Goal: Task Accomplishment & Management: Manage account settings

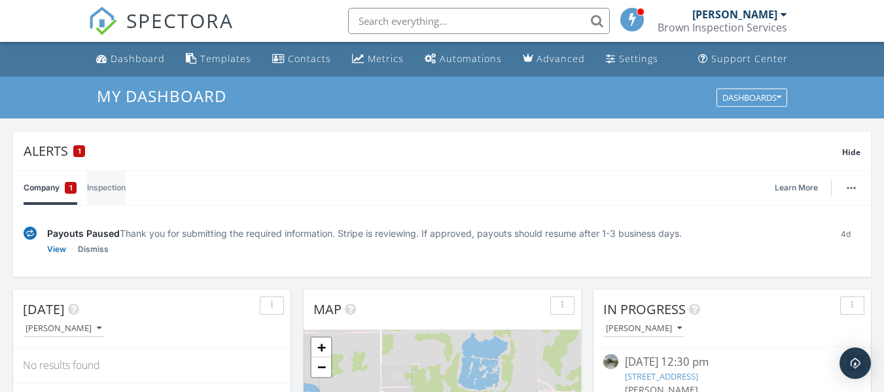
click at [103, 187] on link "Inspection" at bounding box center [106, 188] width 39 height 34
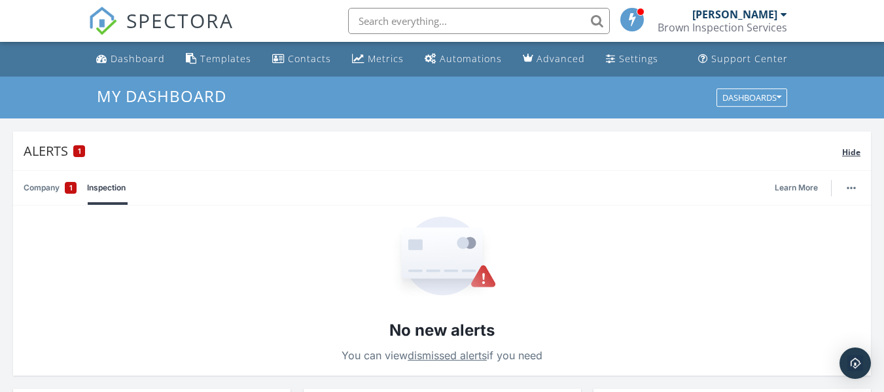
click at [77, 149] on div "1" at bounding box center [79, 151] width 12 height 12
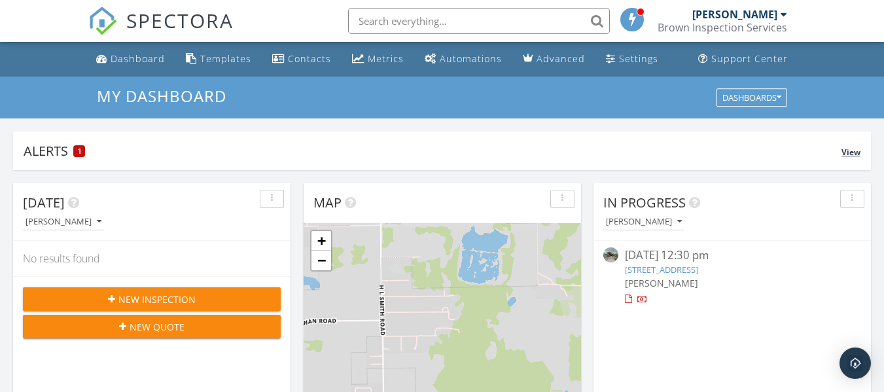
click at [77, 149] on div "1" at bounding box center [79, 151] width 12 height 12
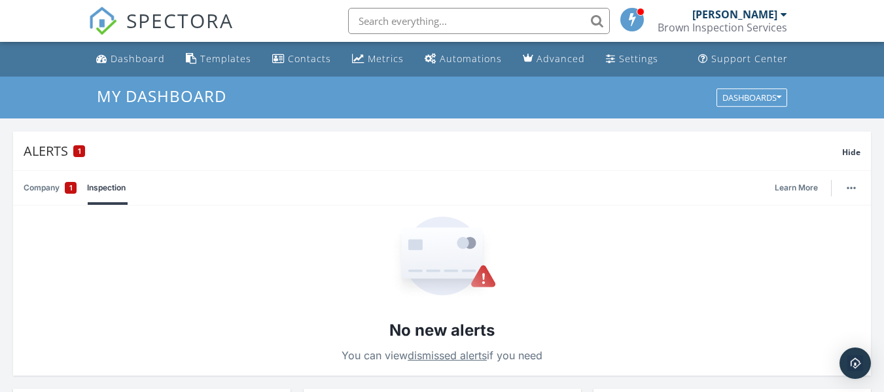
drag, startPoint x: 121, startPoint y: 202, endPoint x: 317, endPoint y: 204, distance: 195.7
click at [254, 201] on div "Company 1 Inspection Learn More" at bounding box center [442, 188] width 837 height 34
drag, startPoint x: 734, startPoint y: 208, endPoint x: 700, endPoint y: 236, distance: 44.3
click at [734, 208] on div "No new alerts You can view dismissed alerts if you need" at bounding box center [442, 291] width 858 height 170
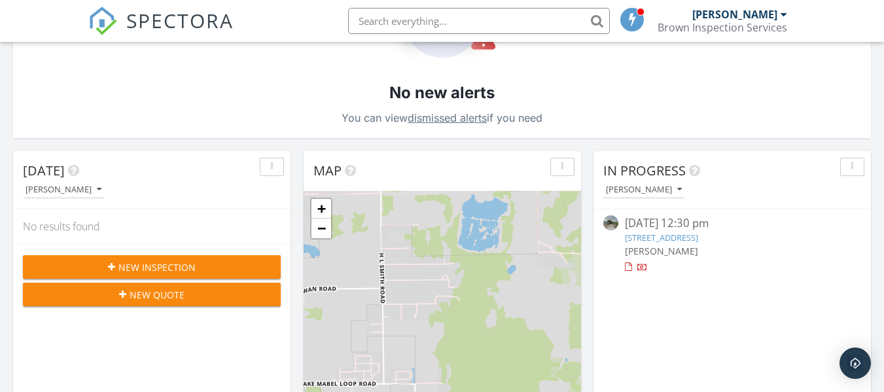
scroll to position [215, 0]
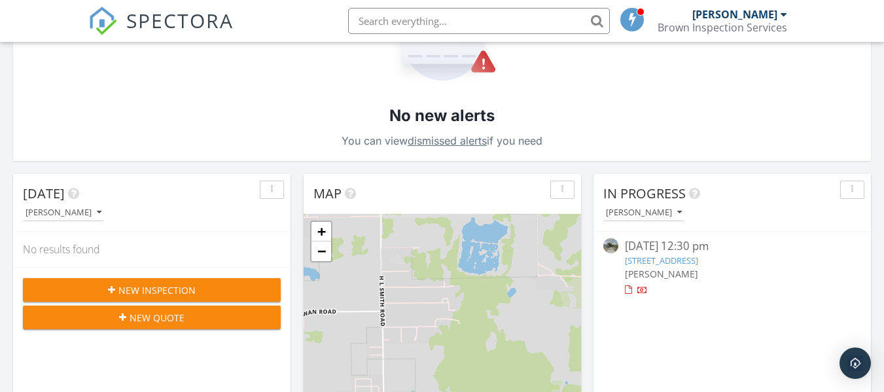
drag, startPoint x: 667, startPoint y: 261, endPoint x: 649, endPoint y: 263, distance: 18.4
click at [649, 263] on link "[STREET_ADDRESS]" at bounding box center [661, 261] width 73 height 12
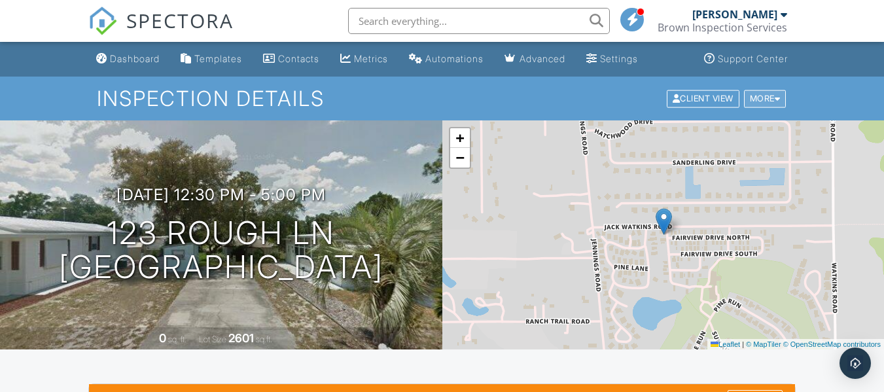
click at [775, 99] on div at bounding box center [778, 98] width 6 height 9
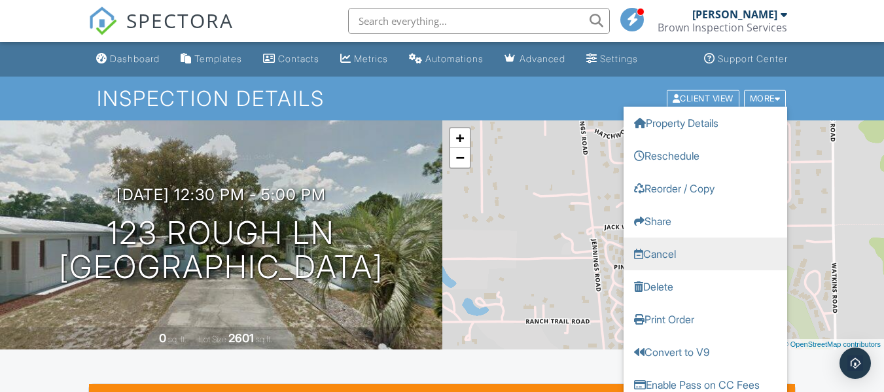
click at [695, 253] on link "Cancel" at bounding box center [706, 253] width 164 height 33
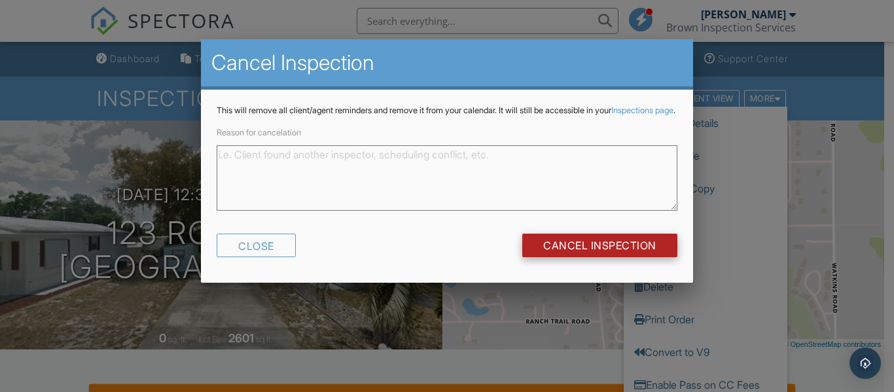
click at [611, 254] on input "Cancel Inspection" at bounding box center [599, 246] width 155 height 24
